Goal: Task Accomplishment & Management: Manage account settings

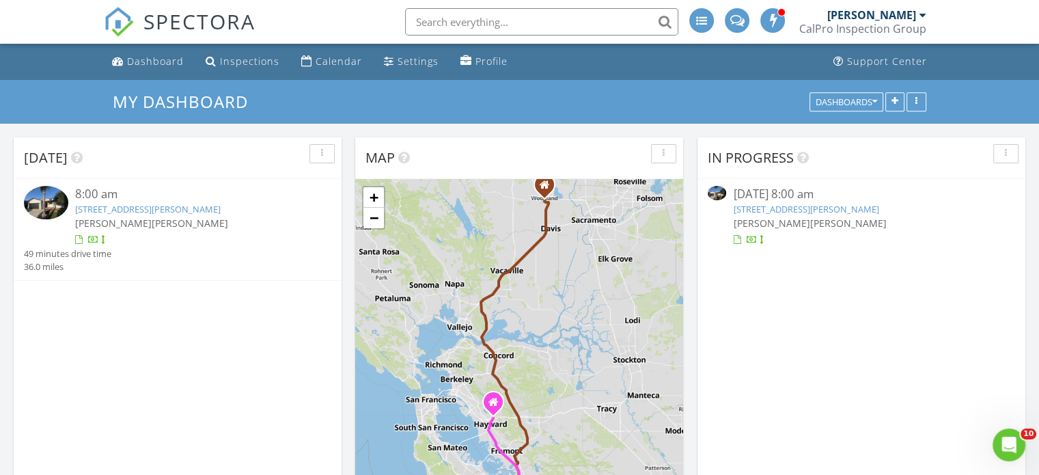
click at [132, 204] on link "[STREET_ADDRESS][PERSON_NAME]" at bounding box center [147, 209] width 145 height 12
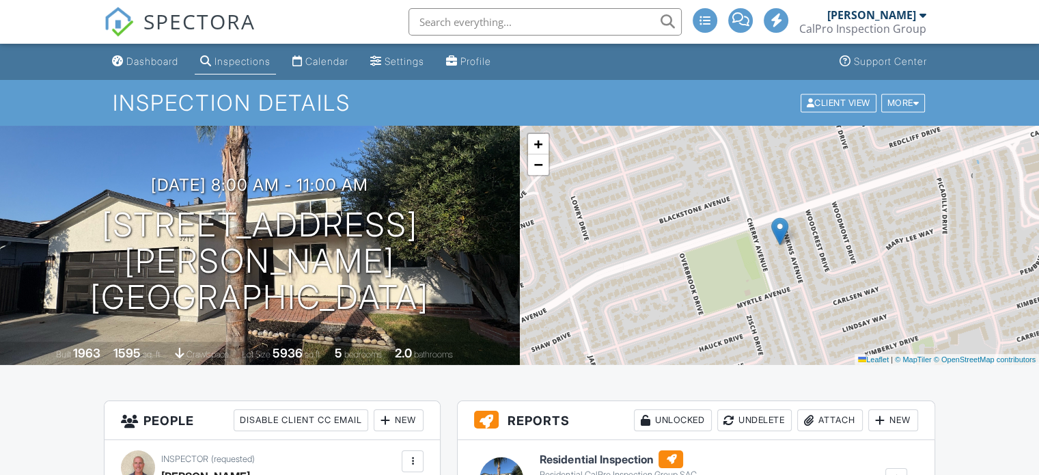
scroll to position [205, 0]
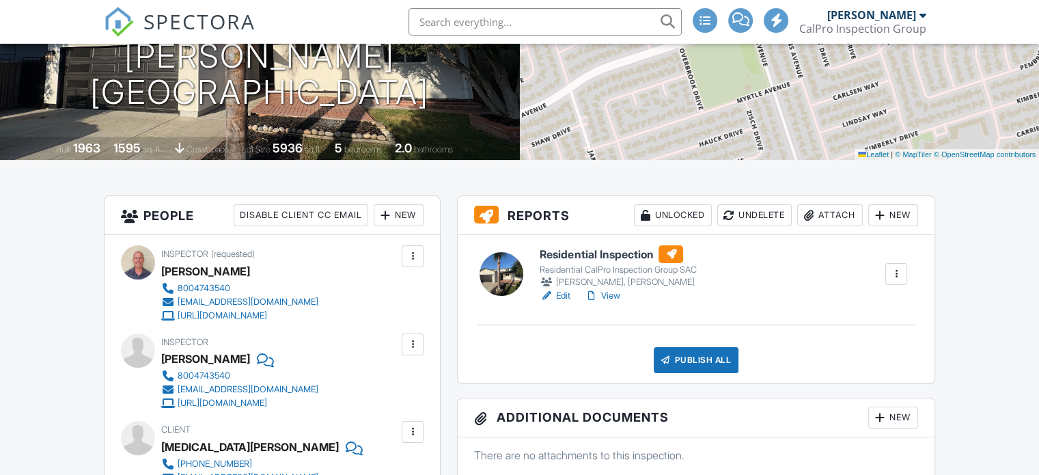
click at [612, 295] on link "View" at bounding box center [602, 296] width 36 height 14
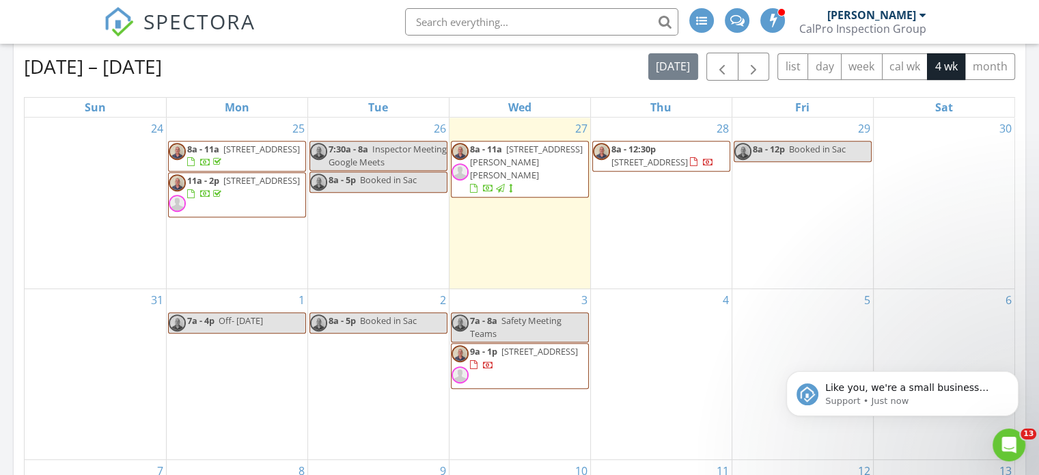
click at [517, 352] on span "2107 Gullane Way, Gilroy 95020" at bounding box center [539, 351] width 76 height 12
